Goal: Obtain resource: Download file/media

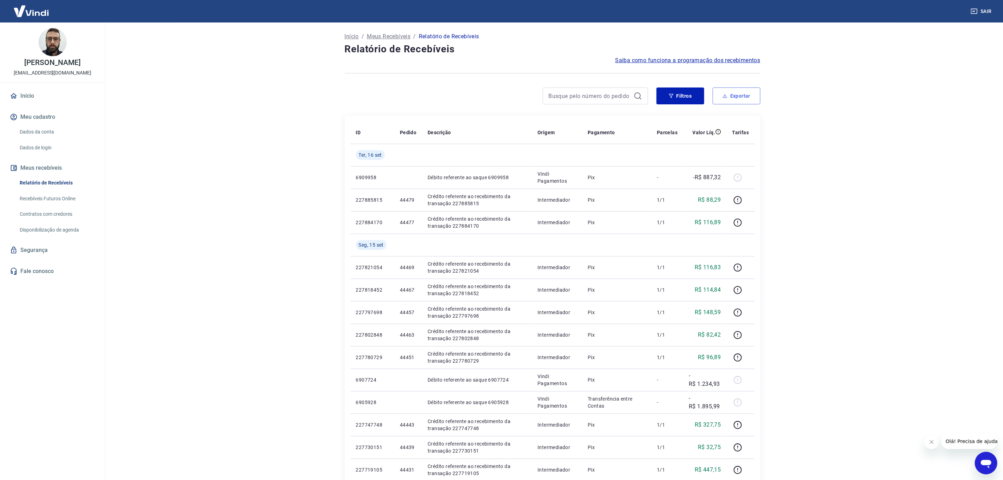
click at [718, 92] on button "Exportar" at bounding box center [737, 95] width 48 height 17
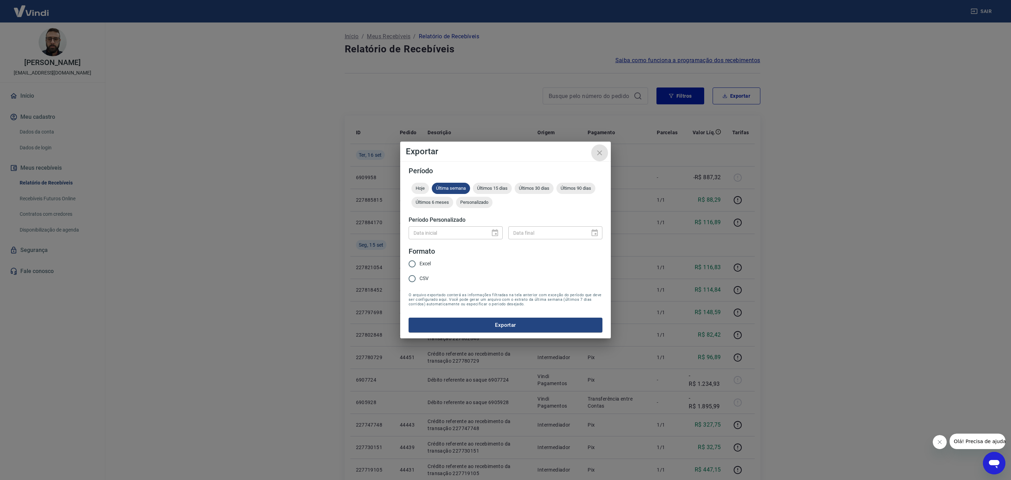
drag, startPoint x: 599, startPoint y: 150, endPoint x: 426, endPoint y: 100, distance: 180.7
click at [599, 150] on icon "close" at bounding box center [600, 153] width 8 height 8
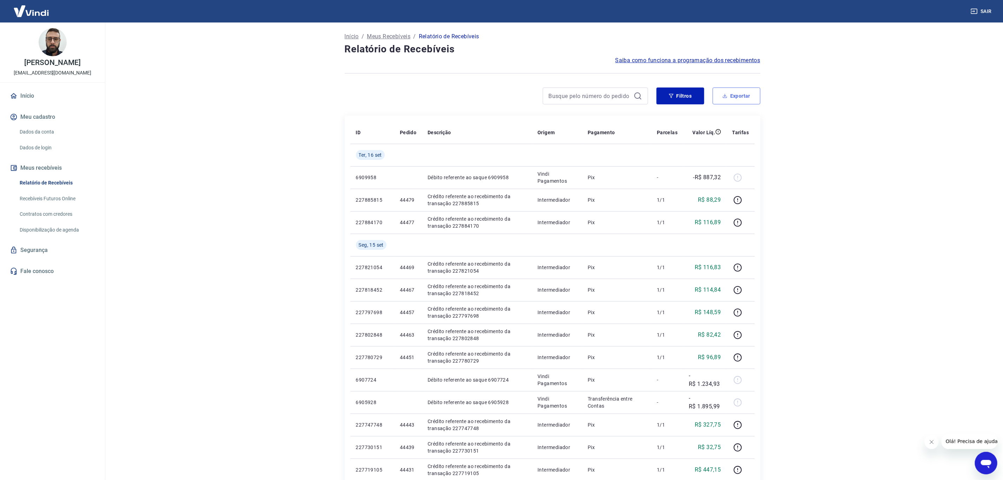
drag, startPoint x: 744, startPoint y: 92, endPoint x: 729, endPoint y: 103, distance: 18.3
click at [744, 95] on button "Exportar" at bounding box center [737, 95] width 48 height 17
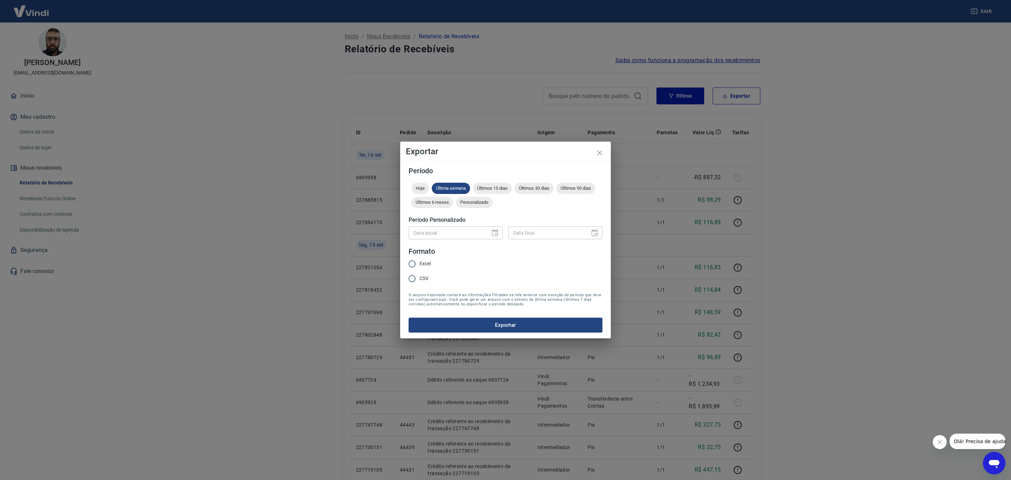
drag, startPoint x: 472, startPoint y: 203, endPoint x: 477, endPoint y: 218, distance: 15.5
click at [472, 203] on span "Personalizado" at bounding box center [474, 201] width 37 height 5
type input "DD/MM/YYYY"
drag, startPoint x: 483, startPoint y: 237, endPoint x: 488, endPoint y: 235, distance: 5.3
click at [484, 236] on input "DD/MM/YYYY" at bounding box center [447, 232] width 77 height 13
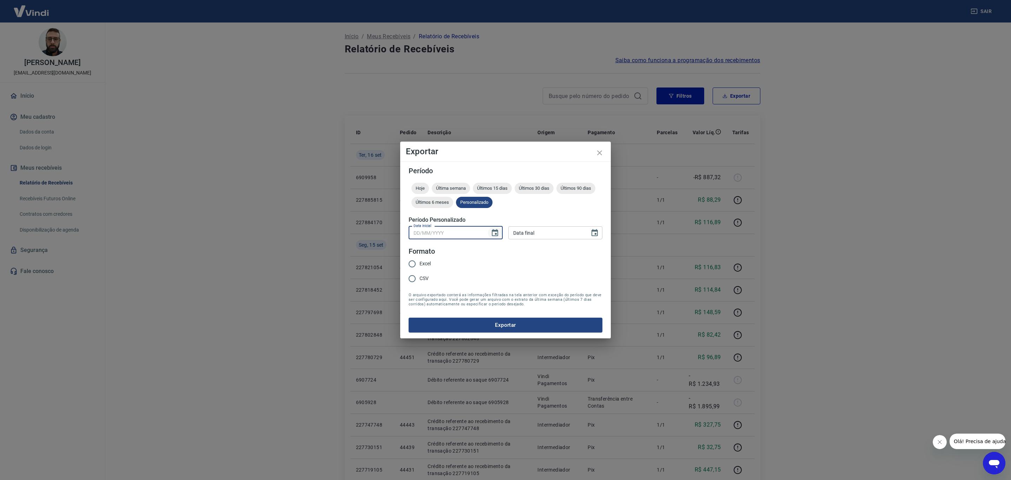
click at [494, 229] on icon "Choose date" at bounding box center [495, 233] width 8 height 8
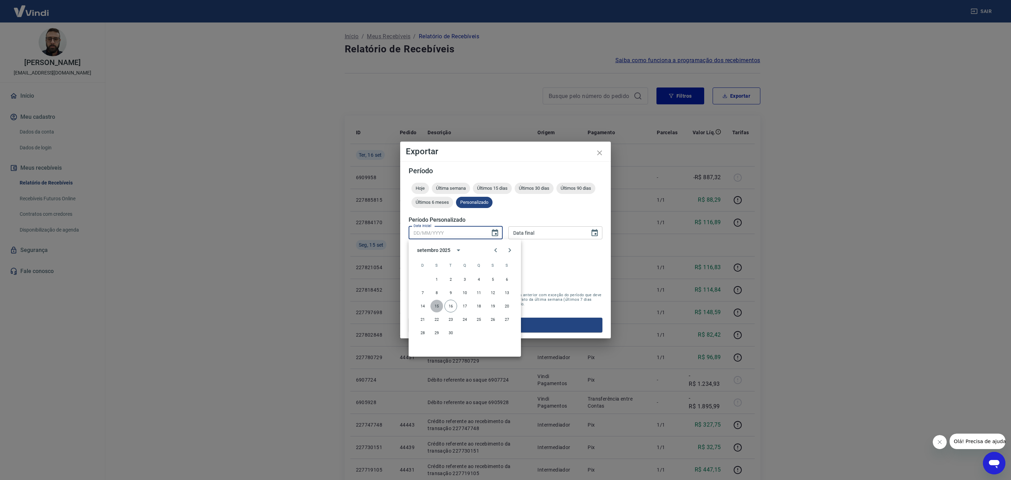
click at [440, 301] on button "15" at bounding box center [436, 306] width 13 height 13
type input "[DATE]"
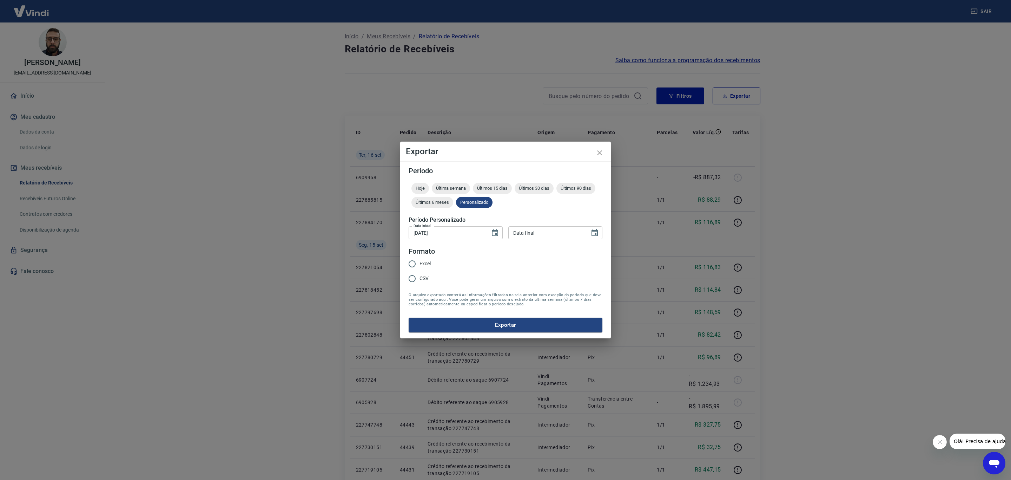
type input "DD/MM/YYYY"
drag, startPoint x: 531, startPoint y: 227, endPoint x: 529, endPoint y: 231, distance: 4.7
click at [530, 230] on input "DD/MM/YYYY" at bounding box center [546, 232] width 77 height 13
click at [531, 232] on input "DD/MM/YYYY" at bounding box center [546, 232] width 77 height 13
click at [594, 229] on icon "Choose date" at bounding box center [595, 233] width 8 height 8
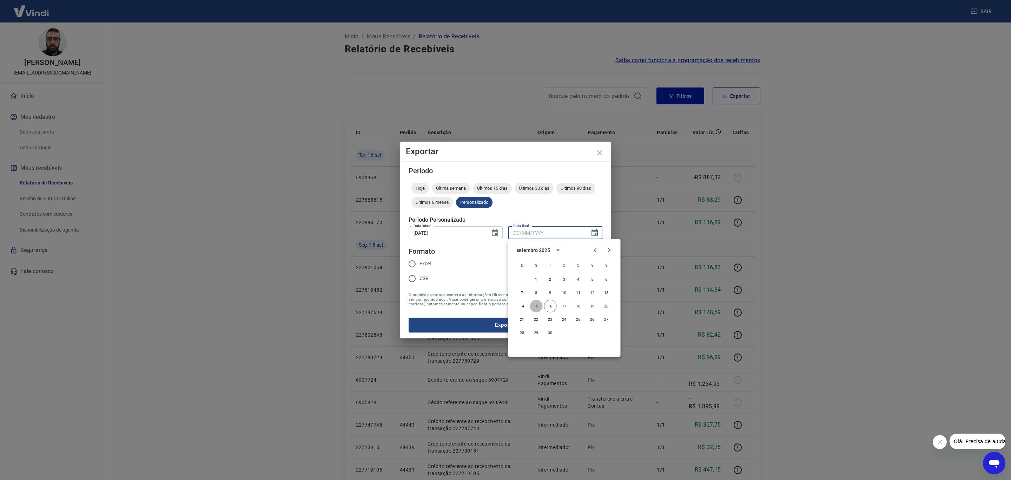
click at [537, 309] on button "15" at bounding box center [536, 306] width 13 height 13
type input "[DATE]"
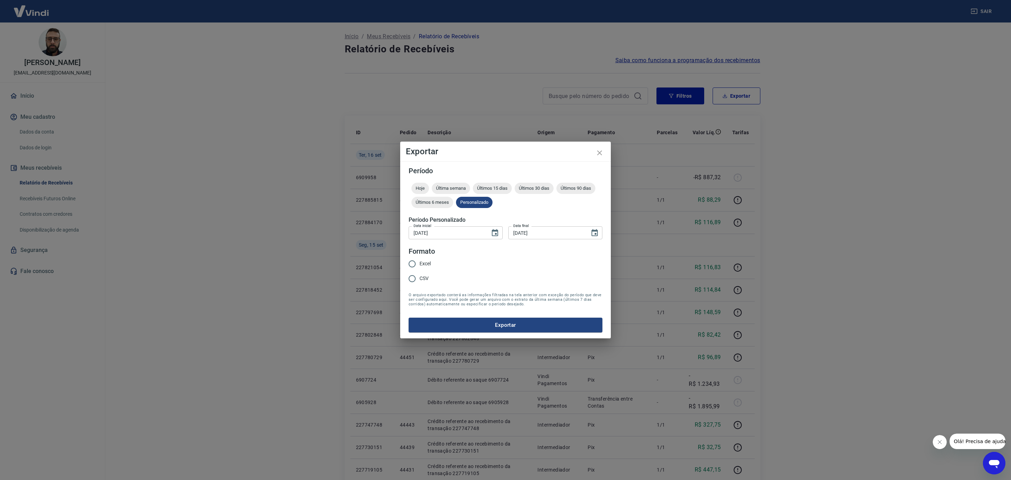
click at [425, 261] on span "Excel" at bounding box center [425, 263] width 11 height 7
click at [420, 261] on input "Excel" at bounding box center [412, 263] width 15 height 15
radio input "true"
click at [438, 328] on button "Exportar" at bounding box center [506, 324] width 194 height 15
